Goal: Task Accomplishment & Management: Complete application form

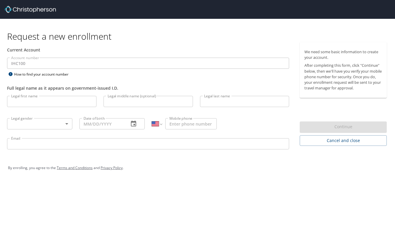
select select "US"
type input "v"
type input "Vicki"
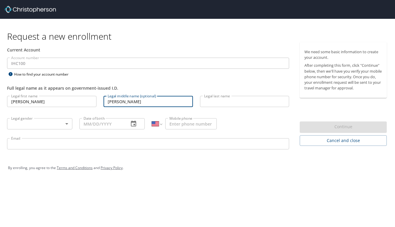
type input "Josephine"
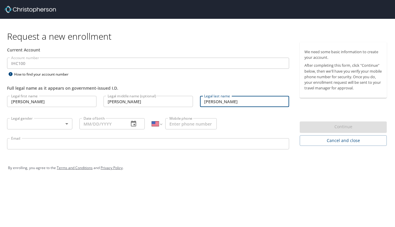
type input "Davis"
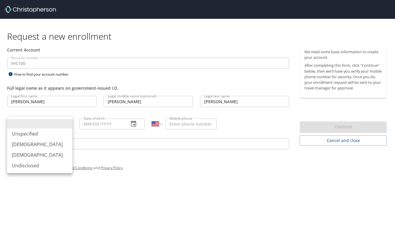
click at [52, 124] on body "Request a new enrollment Current Account Account number IHC100 Account number H…" at bounding box center [197, 113] width 395 height 227
click at [31, 154] on li "Female" at bounding box center [39, 155] width 65 height 11
type input "Female"
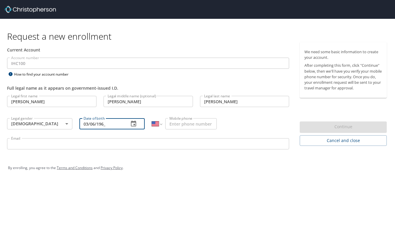
type input "03/06/1966"
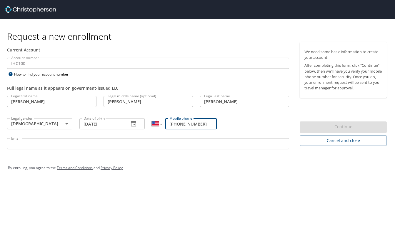
type input "(801) 651-7247"
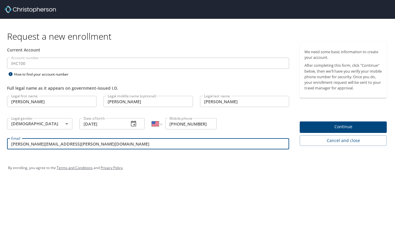
type input "[PERSON_NAME][EMAIL_ADDRESS][PERSON_NAME][DOMAIN_NAME]"
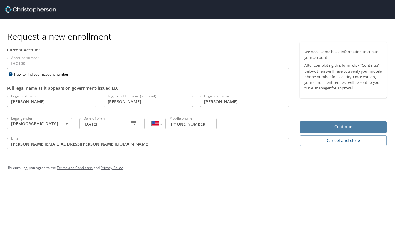
click at [356, 122] on button "Continue" at bounding box center [343, 126] width 87 height 11
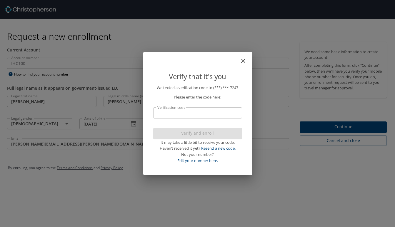
click at [200, 116] on input "Verification code" at bounding box center [197, 112] width 89 height 11
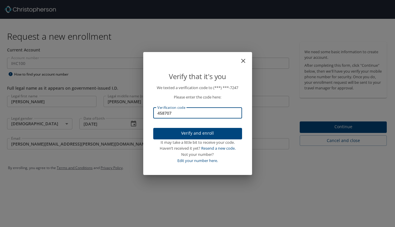
type input "458707"
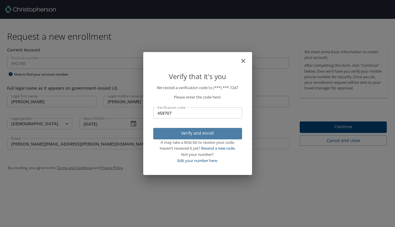
click at [191, 134] on span "Verify and enroll" at bounding box center [197, 133] width 79 height 7
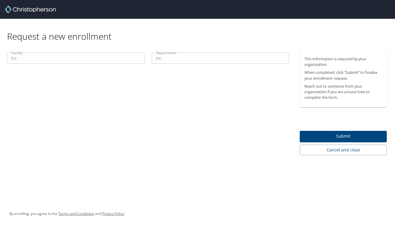
click at [96, 58] on input "Facility" at bounding box center [76, 58] width 138 height 11
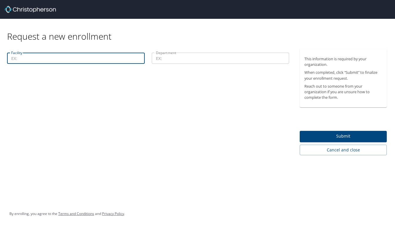
type input "i"
type input "Intermountain Medical Center"
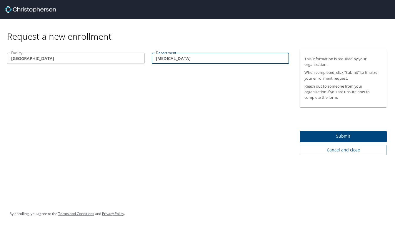
type input "Radiology"
click at [329, 133] on span "Submit" at bounding box center [343, 136] width 78 height 7
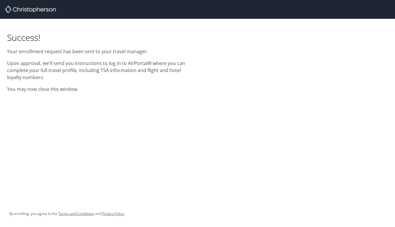
click at [117, 15] on div at bounding box center [200, 9] width 390 height 19
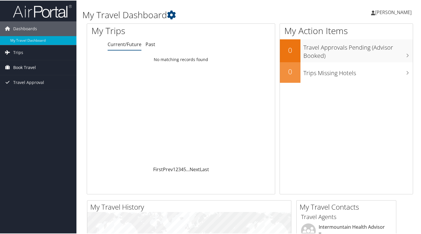
click at [31, 68] on span "Book Travel" at bounding box center [24, 67] width 23 height 15
click at [398, 10] on span "[PERSON_NAME]" at bounding box center [393, 12] width 36 height 6
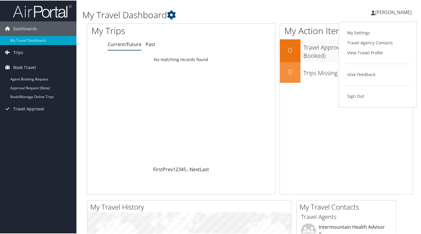
click at [322, 19] on div "Vicki Davis Vicki Davis My Settings Travel Agency Contacts View Travel Profile …" at bounding box center [352, 14] width 141 height 23
click at [401, 11] on span "[PERSON_NAME]" at bounding box center [393, 12] width 36 height 6
click at [361, 34] on link "My Settings" at bounding box center [378, 32] width 66 height 10
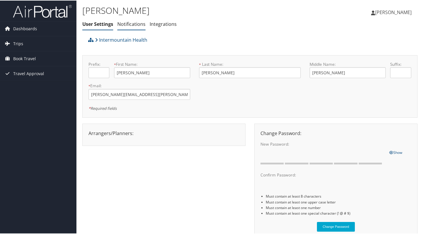
click at [137, 21] on link "Notifications" at bounding box center [131, 23] width 28 height 6
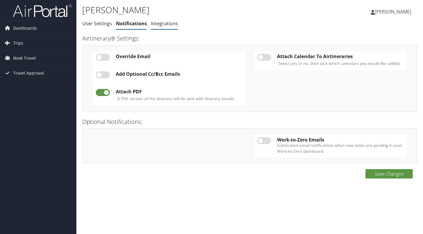
click at [164, 22] on link "Integrations" at bounding box center [164, 23] width 27 height 6
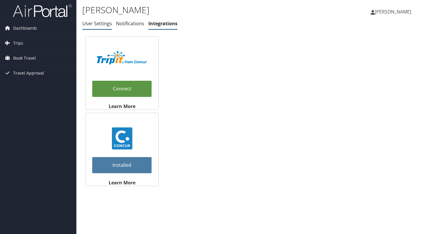
click at [100, 24] on link "User Settings" at bounding box center [97, 23] width 30 height 6
click at [92, 25] on link "User Settings" at bounding box center [97, 23] width 30 height 6
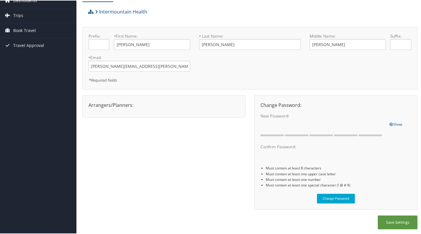
scroll to position [28, 0]
click at [91, 11] on icon at bounding box center [90, 11] width 5 height 5
click at [28, 29] on span "Book Travel" at bounding box center [24, 30] width 23 height 15
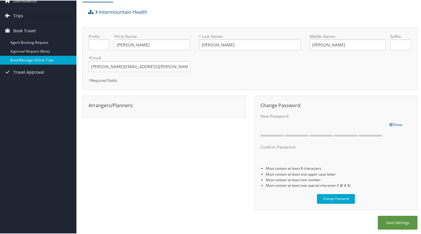
click at [26, 57] on link "Book/Manage Online Trips" at bounding box center [38, 59] width 76 height 9
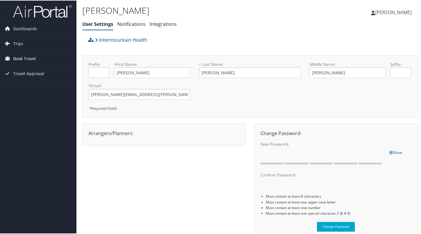
click at [32, 57] on span "Book Travel" at bounding box center [24, 58] width 23 height 15
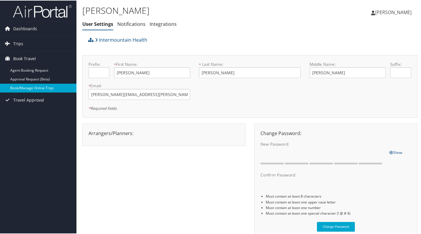
click at [32, 88] on link "Book/Manage Online Trips" at bounding box center [38, 87] width 76 height 9
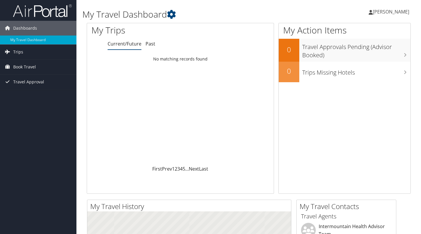
click at [28, 63] on span "Book Travel" at bounding box center [24, 67] width 23 height 15
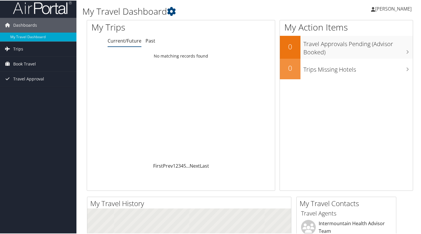
scroll to position [4, 0]
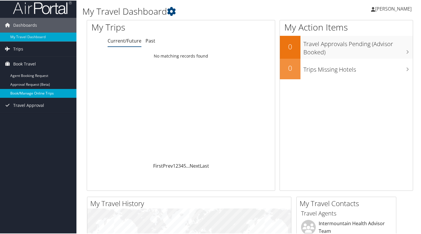
click at [27, 94] on link "Book/Manage Online Trips" at bounding box center [38, 93] width 76 height 9
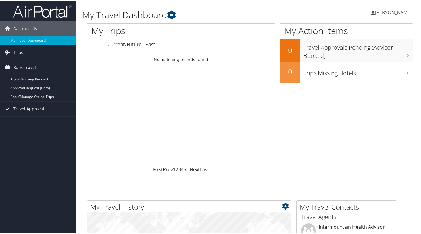
scroll to position [0, 0]
click at [175, 16] on icon at bounding box center [171, 14] width 9 height 9
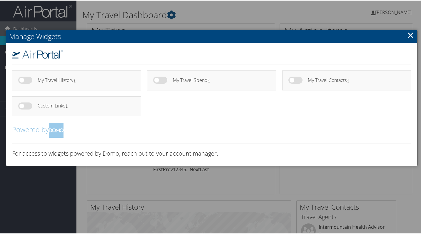
click at [409, 35] on link "×" at bounding box center [410, 35] width 7 height 12
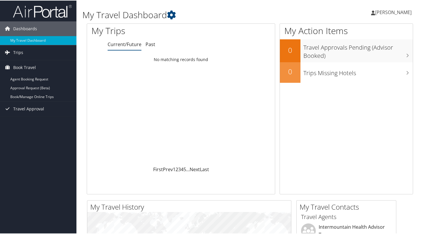
click at [398, 11] on span "[PERSON_NAME]" at bounding box center [393, 12] width 36 height 6
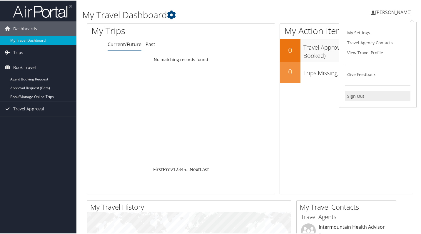
click at [353, 95] on link "Sign Out" at bounding box center [378, 96] width 66 height 10
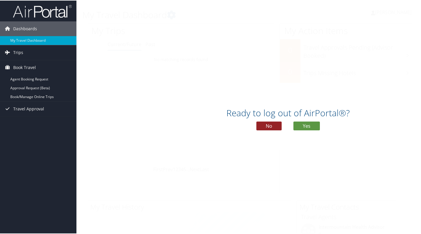
click at [266, 126] on button "No" at bounding box center [268, 125] width 25 height 9
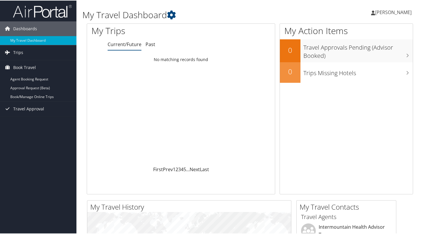
click at [396, 14] on span "[PERSON_NAME]" at bounding box center [393, 12] width 36 height 6
click at [401, 12] on span "[PERSON_NAME]" at bounding box center [393, 12] width 36 height 6
click at [366, 53] on link "View Travel Profile" at bounding box center [378, 52] width 66 height 10
click at [44, 95] on link "Book/Manage Online Trips" at bounding box center [38, 96] width 76 height 9
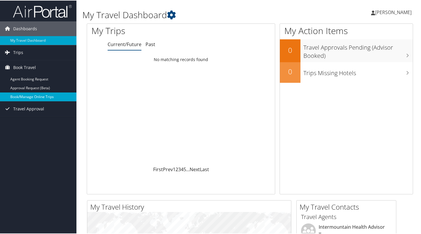
click at [26, 98] on link "Book/Manage Online Trips" at bounding box center [38, 96] width 76 height 9
